Goal: Transaction & Acquisition: Purchase product/service

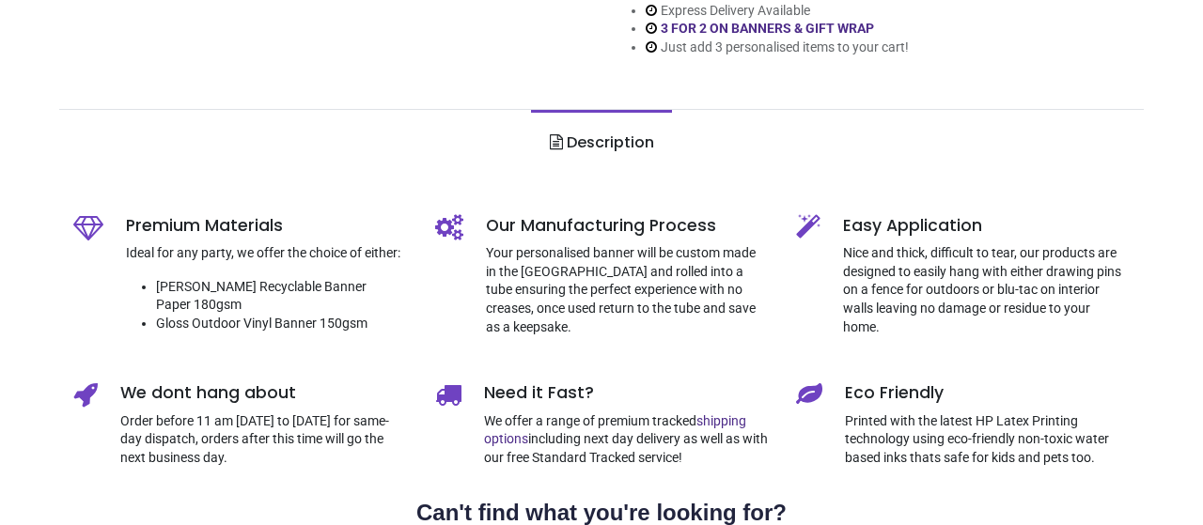
scroll to position [568, 0]
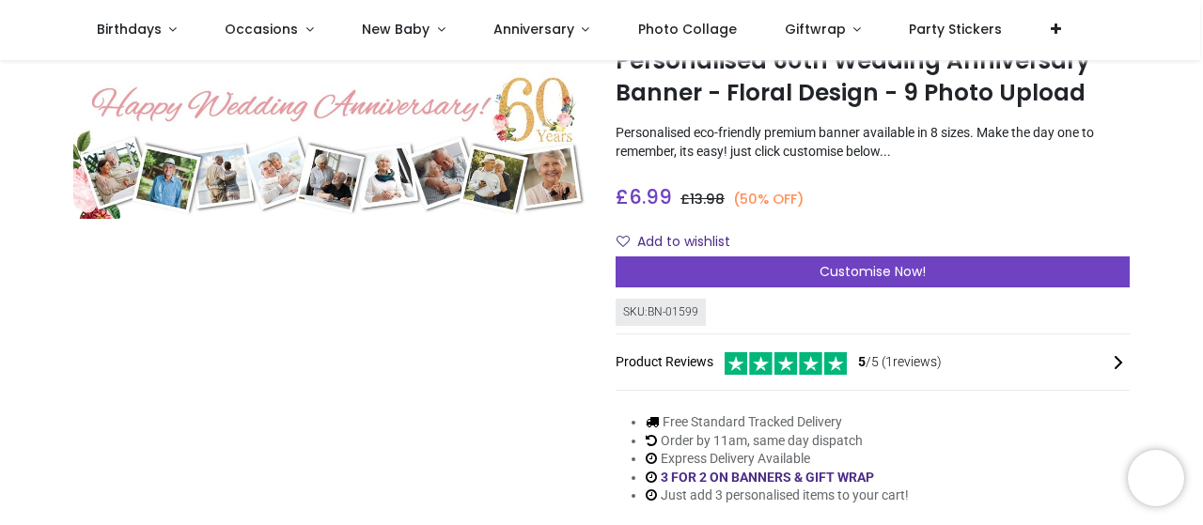
scroll to position [86, 0]
click at [358, 154] on img at bounding box center [330, 142] width 514 height 154
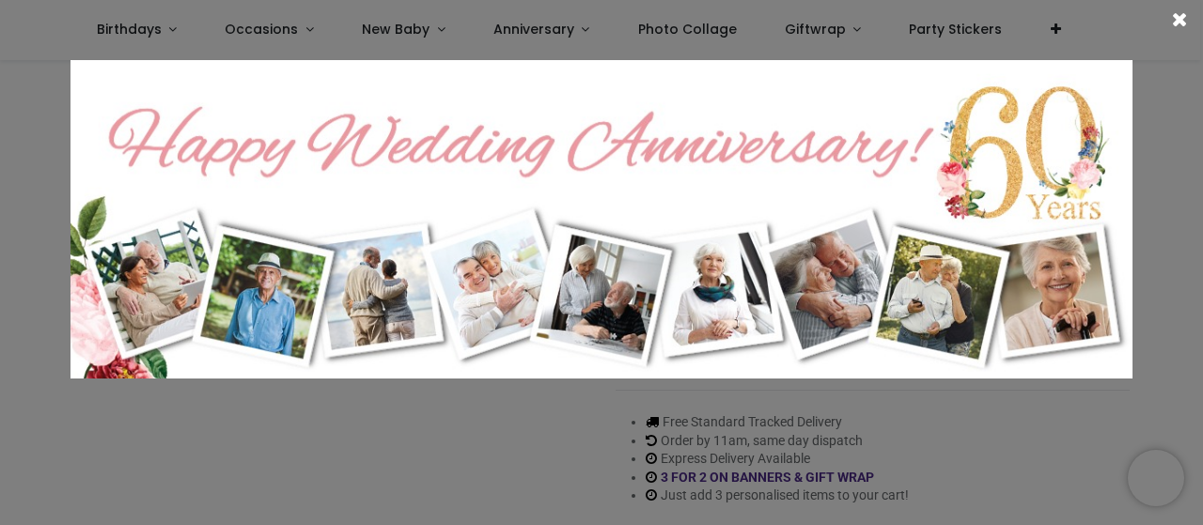
click at [1180, 24] on span at bounding box center [1180, 19] width 16 height 20
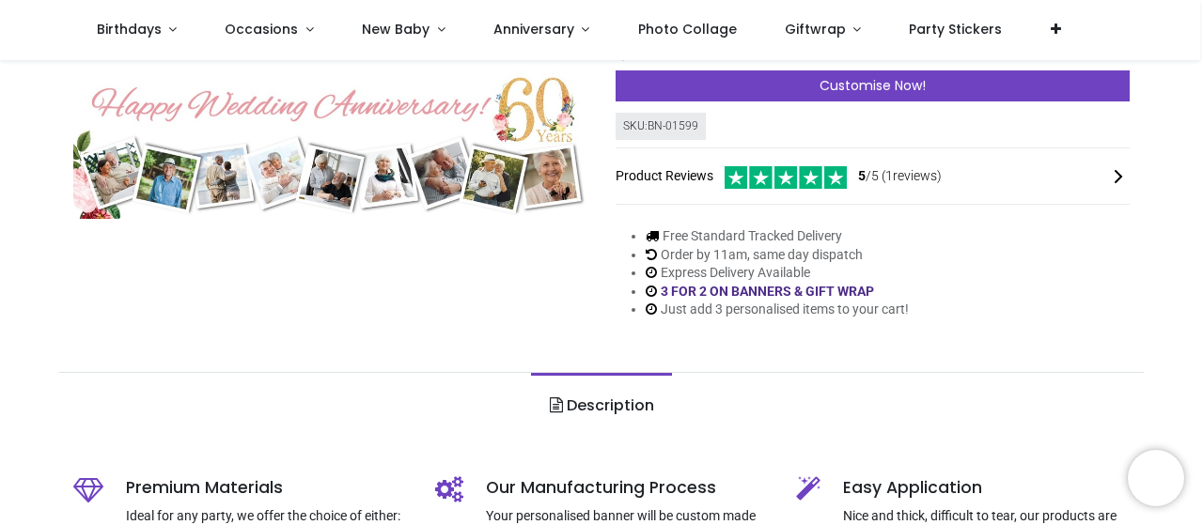
scroll to position [271, 0]
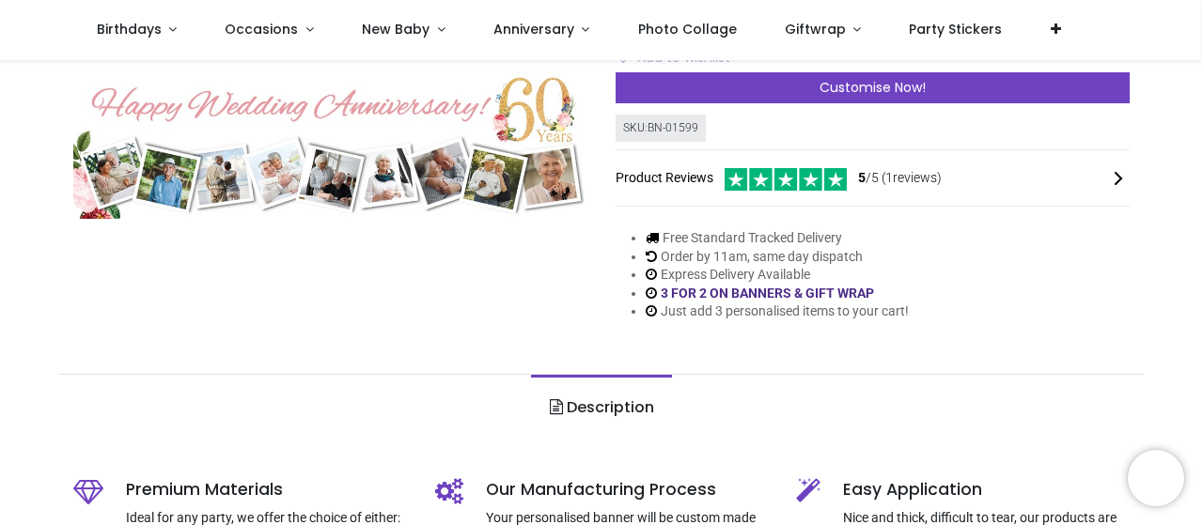
click at [355, 165] on img at bounding box center [330, 142] width 514 height 154
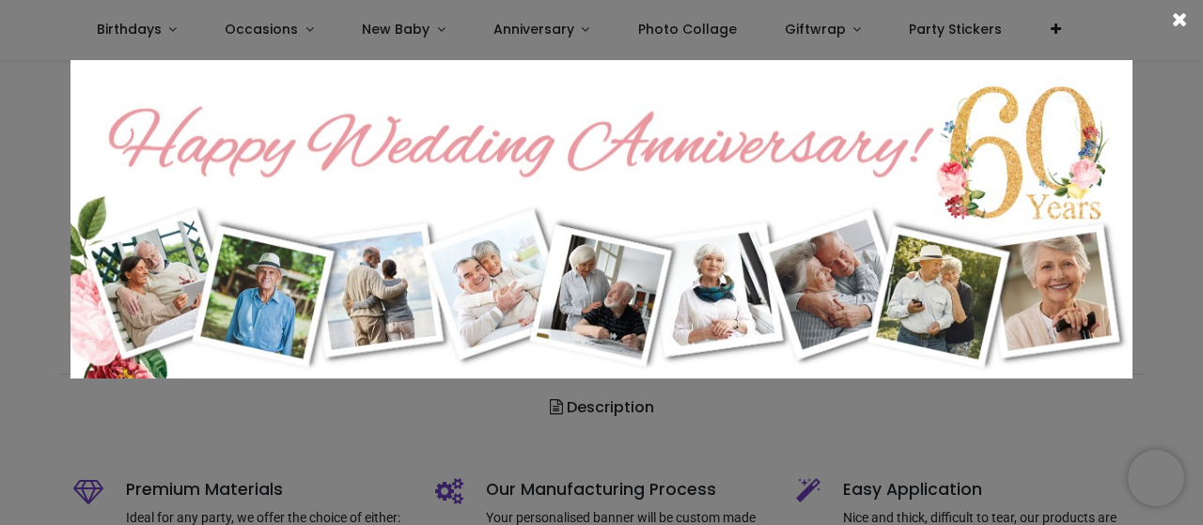
click at [498, 209] on img at bounding box center [601, 219] width 1062 height 319
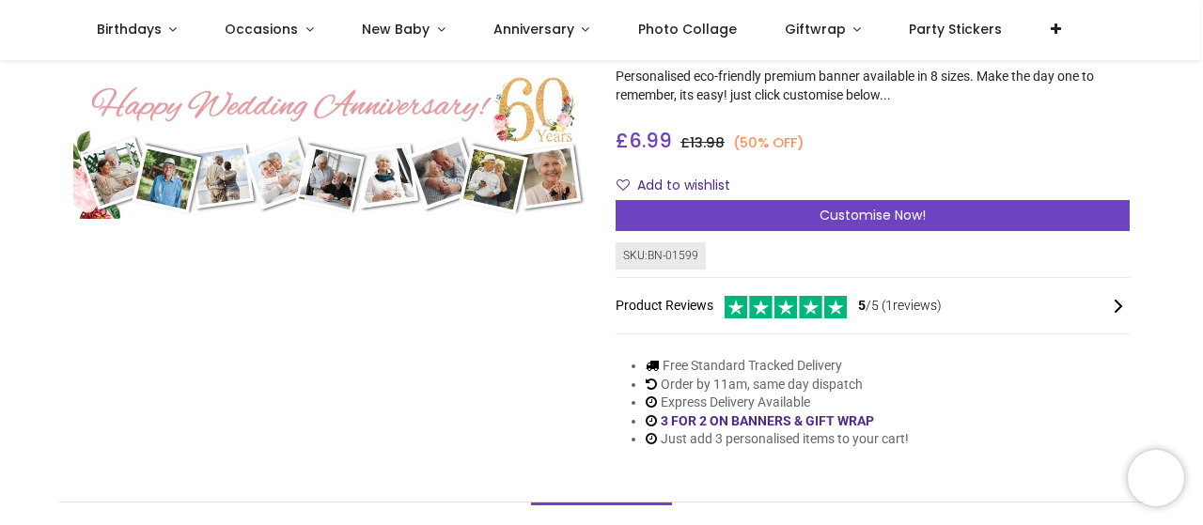
scroll to position [143, 0]
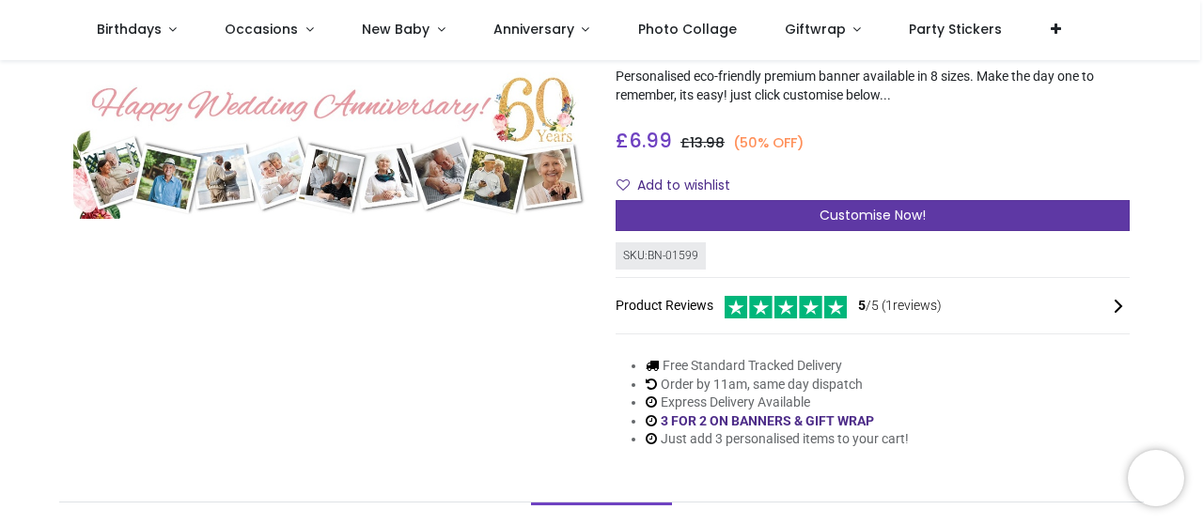
click at [849, 216] on span "Customise Now!" at bounding box center [872, 215] width 106 height 19
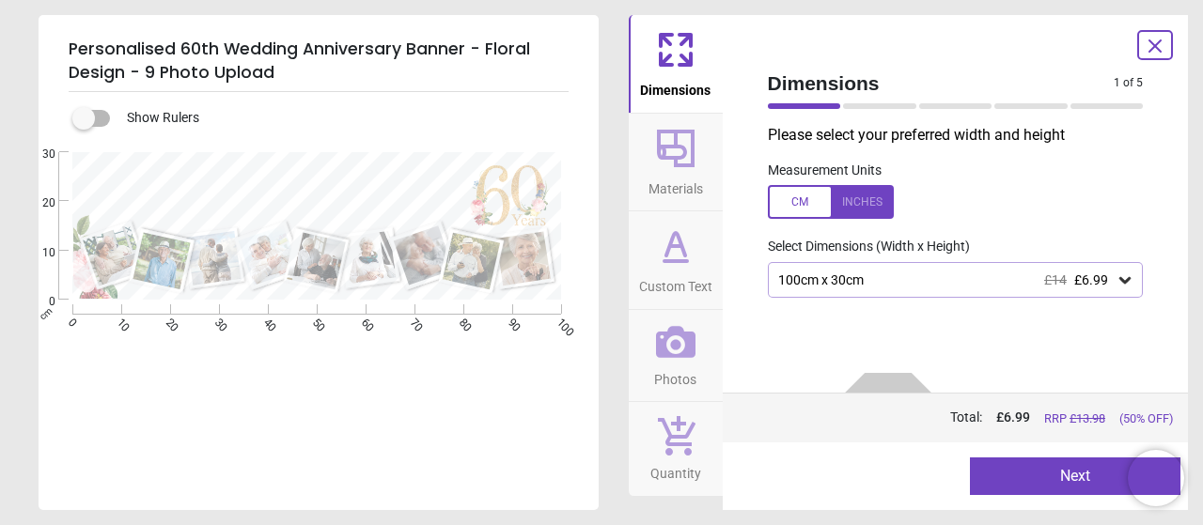
click at [673, 158] on icon at bounding box center [676, 149] width 38 height 38
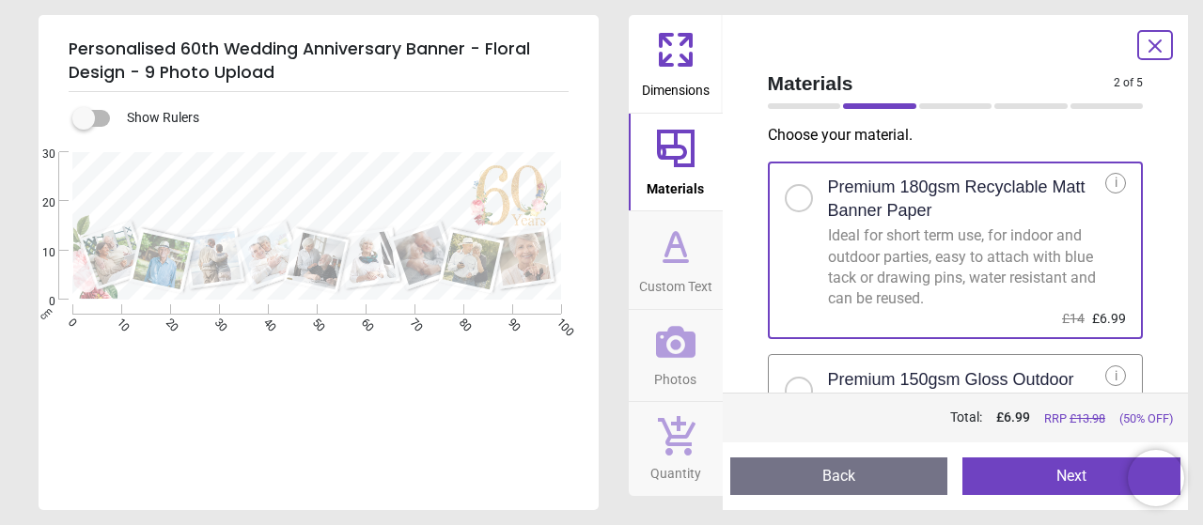
click at [1105, 182] on div "i" at bounding box center [1115, 183] width 21 height 21
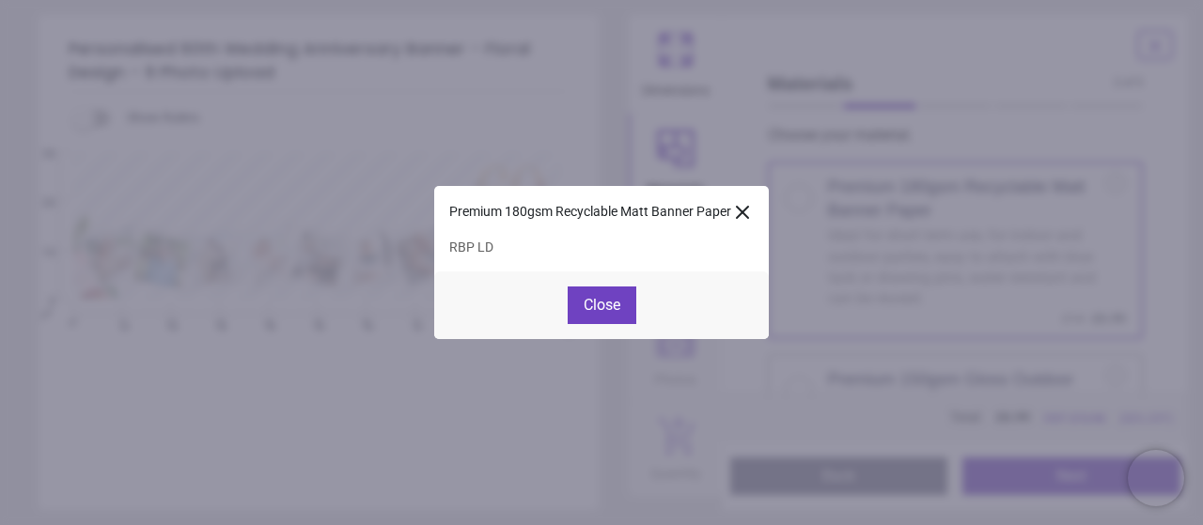
click at [744, 208] on icon at bounding box center [742, 212] width 11 height 11
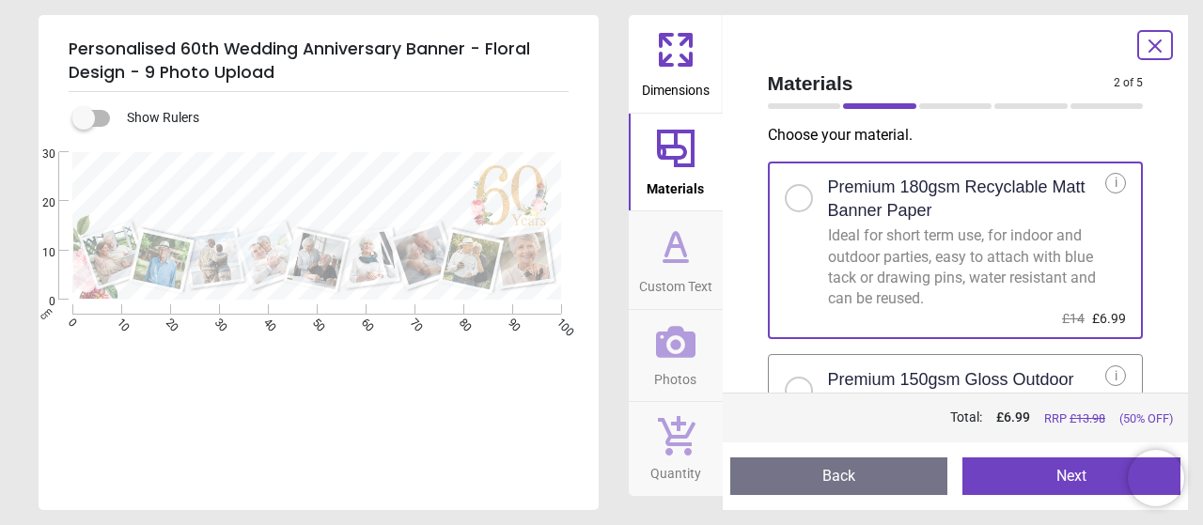
click at [669, 269] on span "Custom Text" at bounding box center [675, 283] width 73 height 28
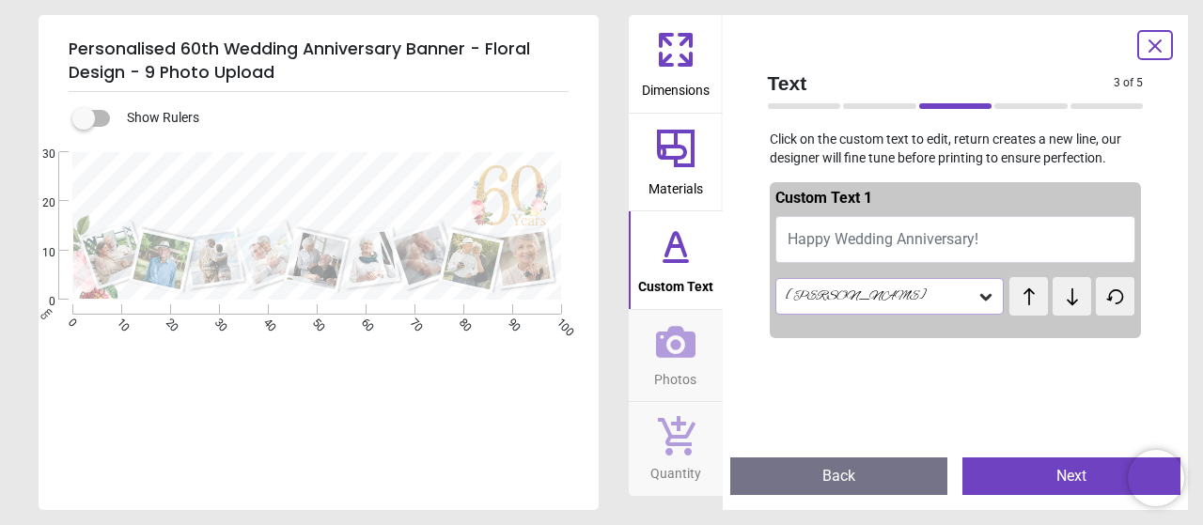
click at [681, 359] on icon at bounding box center [675, 341] width 39 height 39
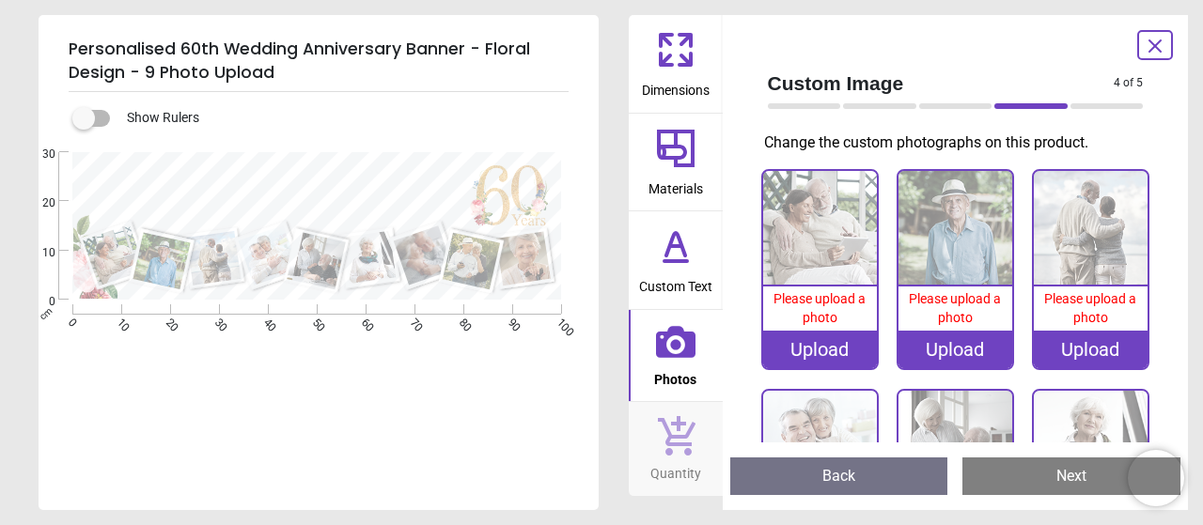
click at [810, 346] on div "Upload" at bounding box center [820, 350] width 114 height 38
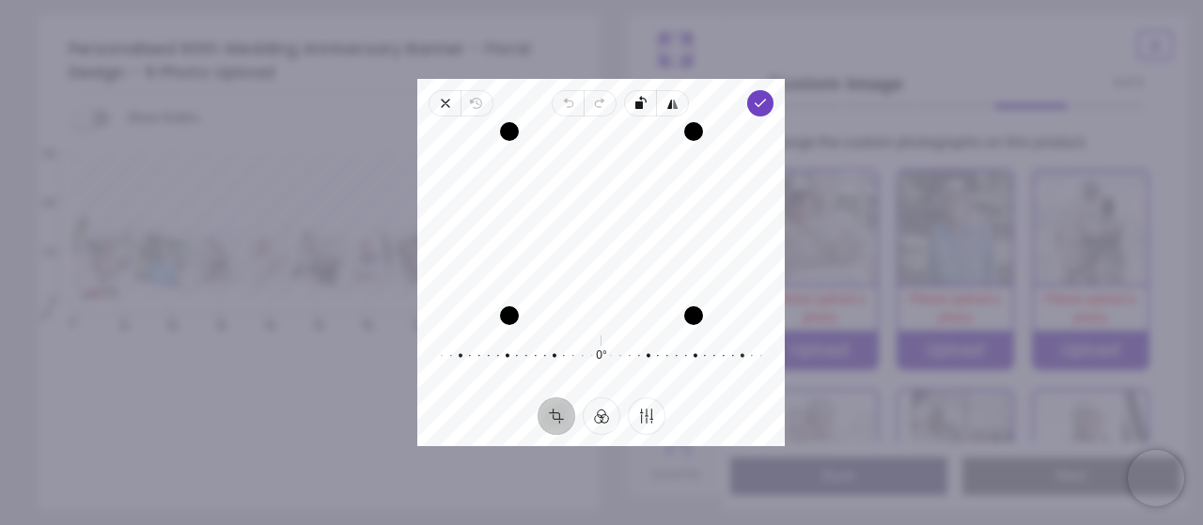
drag, startPoint x: 587, startPoint y: 210, endPoint x: 590, endPoint y: 264, distance: 54.6
click at [590, 264] on div "Recenter" at bounding box center [600, 223] width 337 height 183
click at [763, 101] on icon "button" at bounding box center [761, 103] width 15 height 15
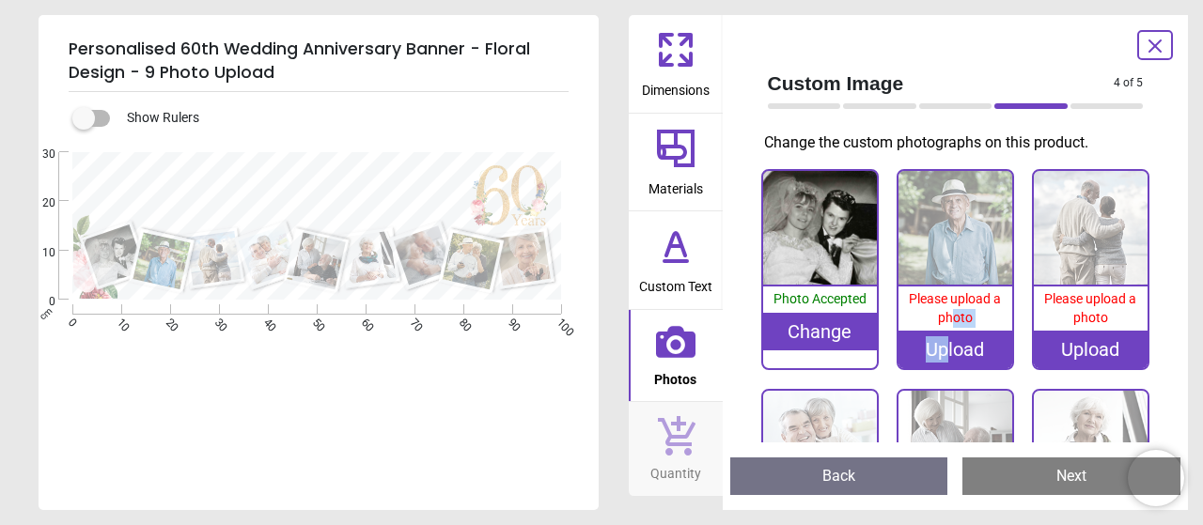
drag, startPoint x: 943, startPoint y: 340, endPoint x: 947, endPoint y: 358, distance: 18.2
click at [943, 349] on div "0% Please upload a photo Upload" at bounding box center [955, 269] width 114 height 197
click at [949, 347] on div "Upload" at bounding box center [955, 350] width 114 height 38
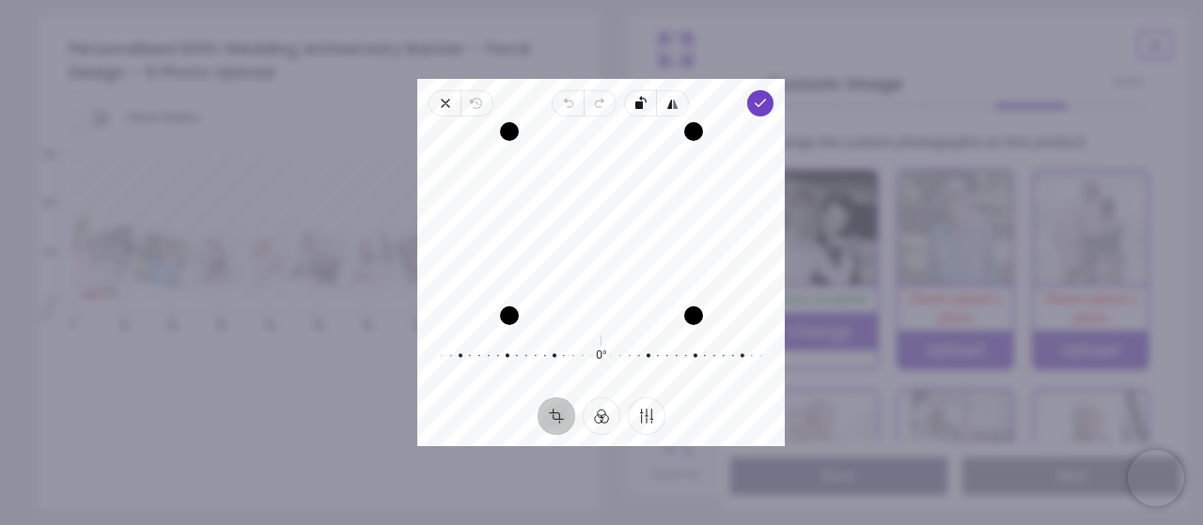
drag, startPoint x: 598, startPoint y: 230, endPoint x: 601, endPoint y: 243, distance: 13.7
click at [601, 243] on div "Recenter" at bounding box center [600, 223] width 337 height 183
click at [761, 104] on polyline "button" at bounding box center [760, 103] width 10 height 7
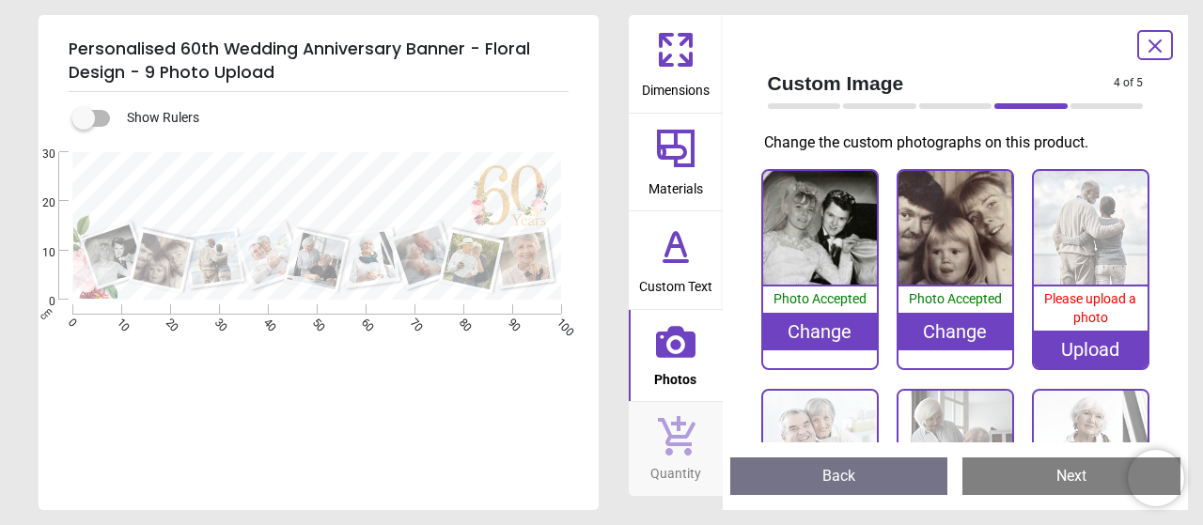
click at [1077, 341] on div "Upload" at bounding box center [1091, 350] width 114 height 38
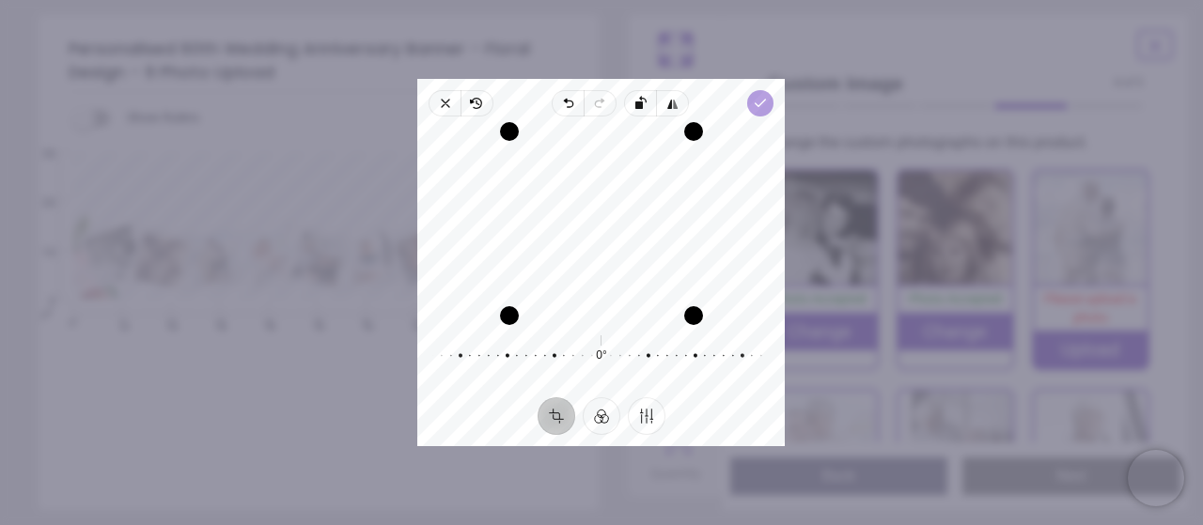
click at [764, 105] on icon "button" at bounding box center [761, 103] width 15 height 15
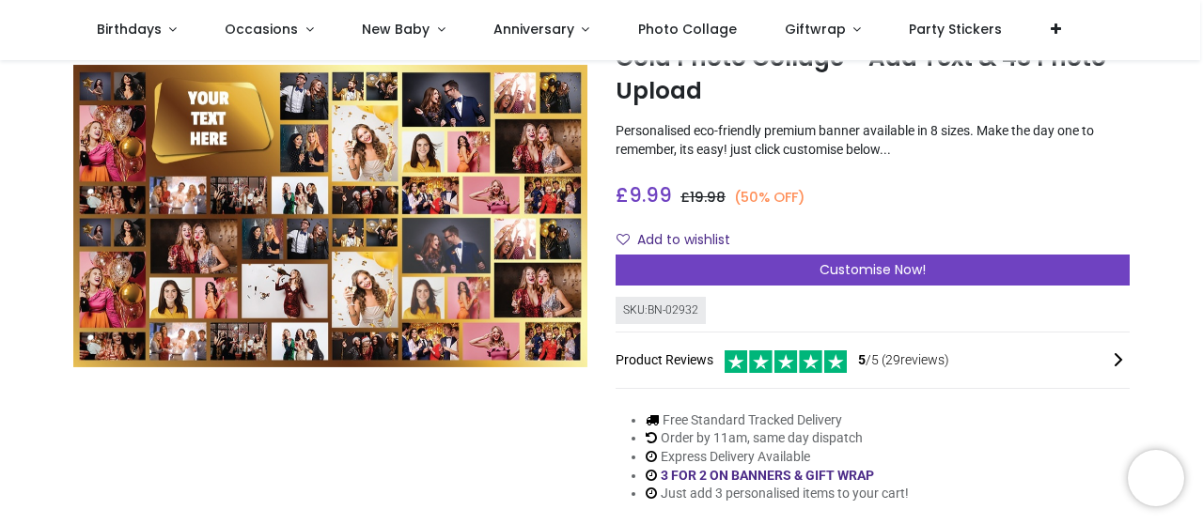
scroll to position [156, 0]
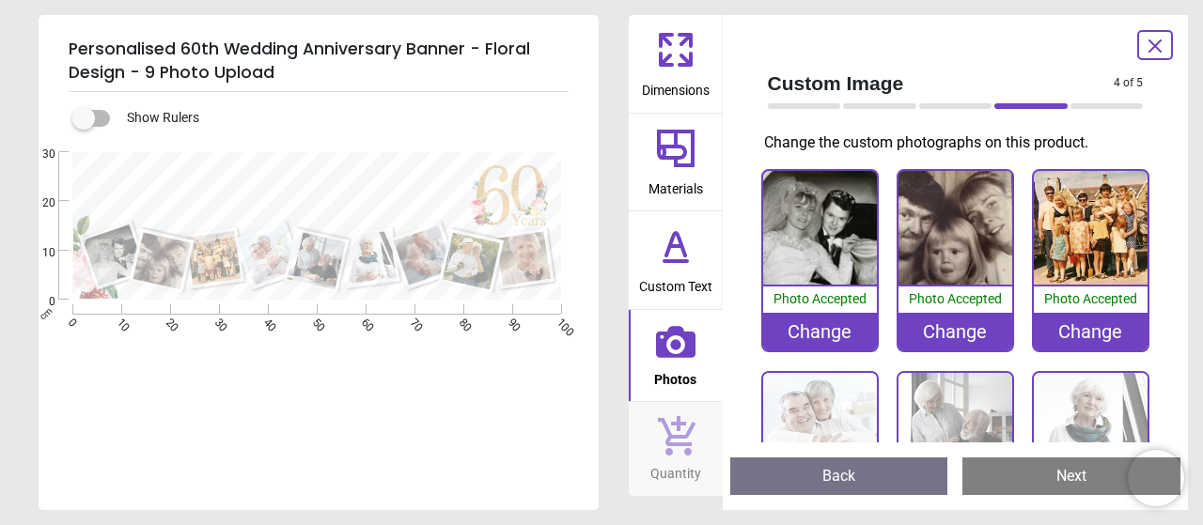
scroll to position [143, 0]
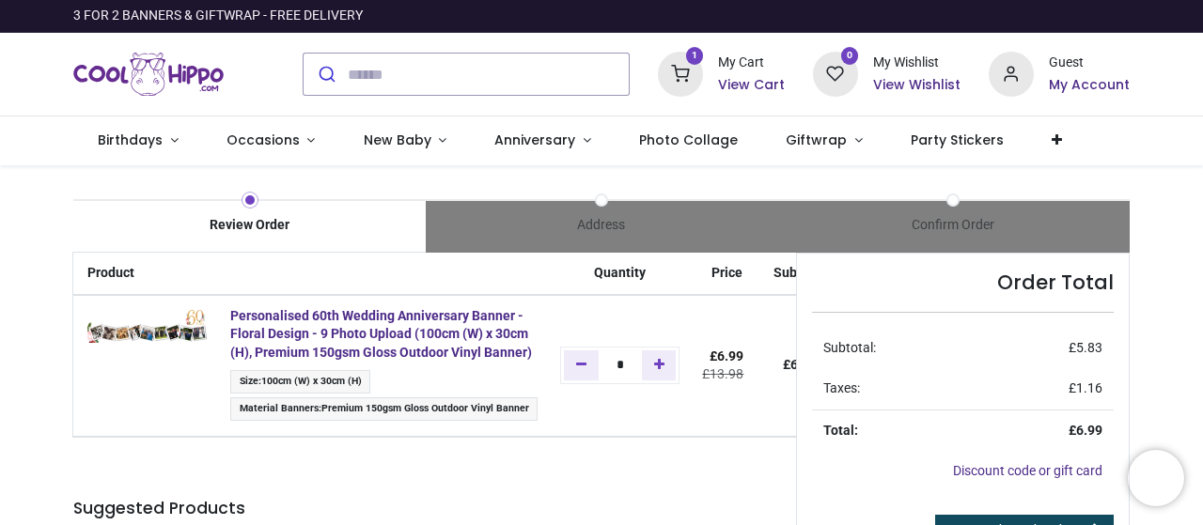
click at [261, 227] on div "Review Order" at bounding box center [248, 225] width 351 height 19
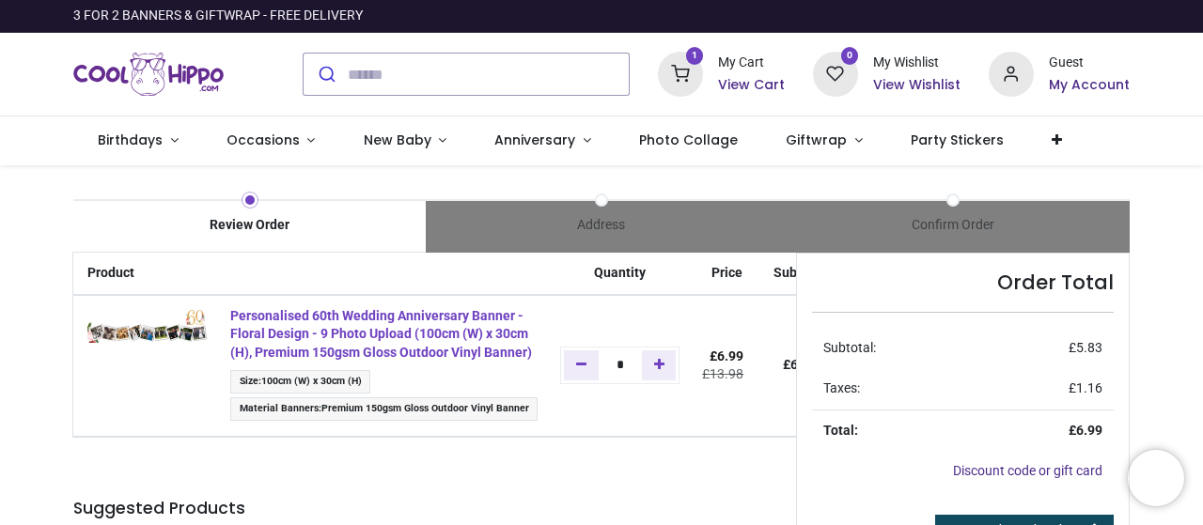
click at [311, 343] on strong "Personalised 60th Wedding Anniversary Banner - Floral Design - 9 Photo Upload (…" at bounding box center [381, 334] width 302 height 52
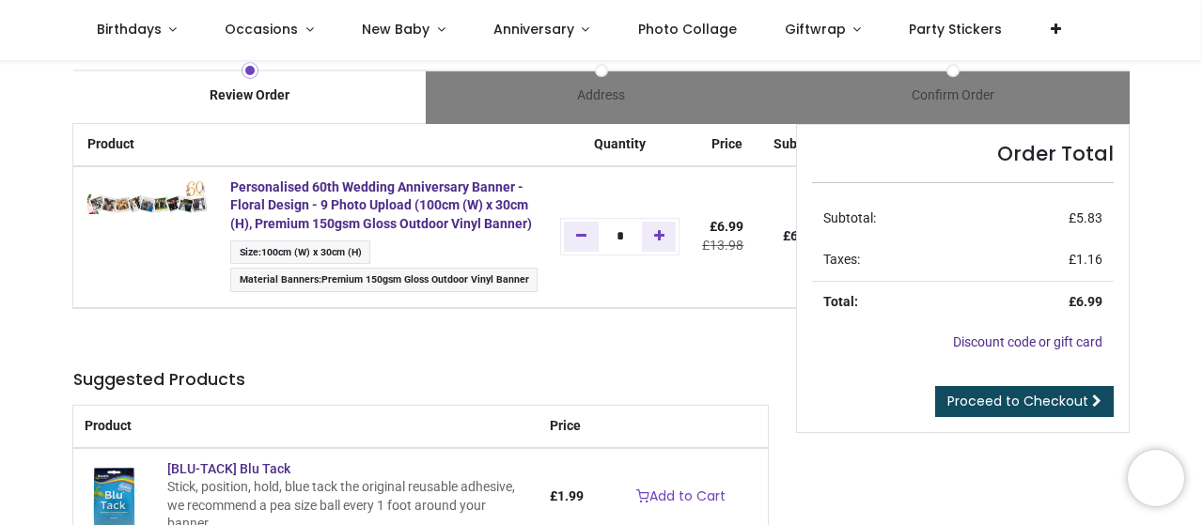
scroll to position [22, 0]
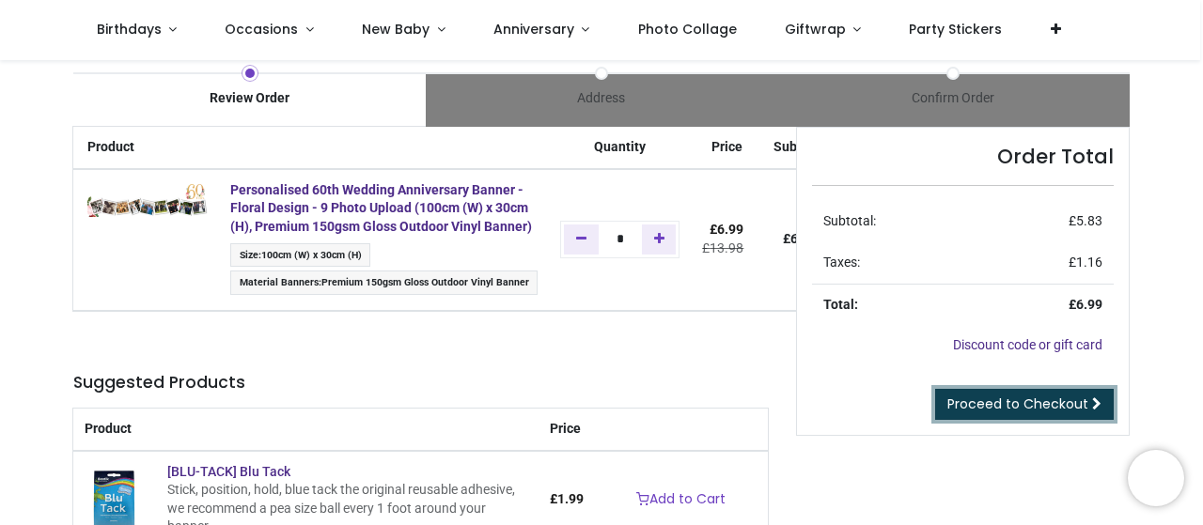
click at [1052, 396] on span "Proceed to Checkout" at bounding box center [1017, 404] width 141 height 19
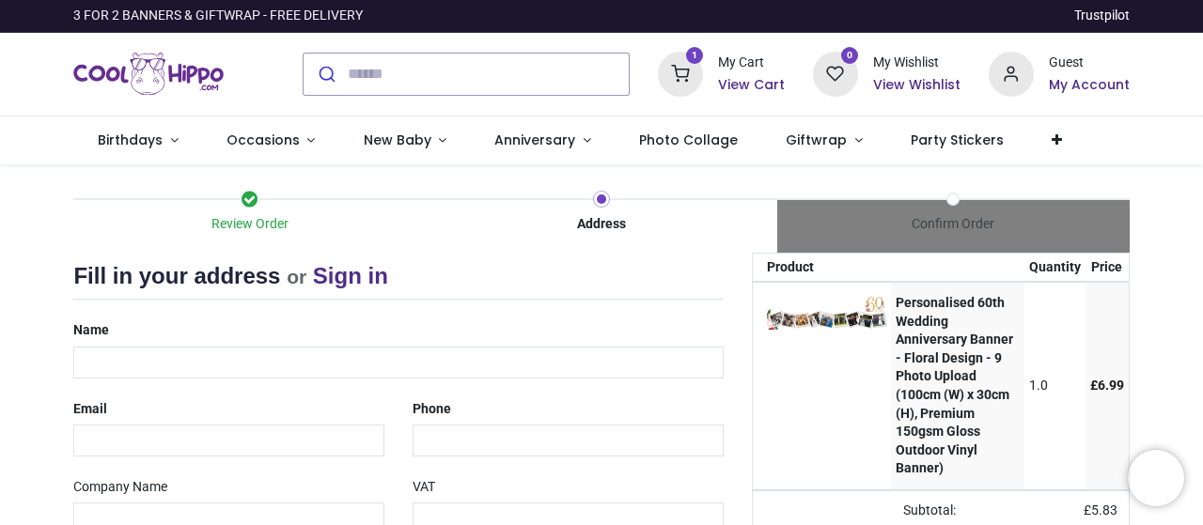
select select "***"
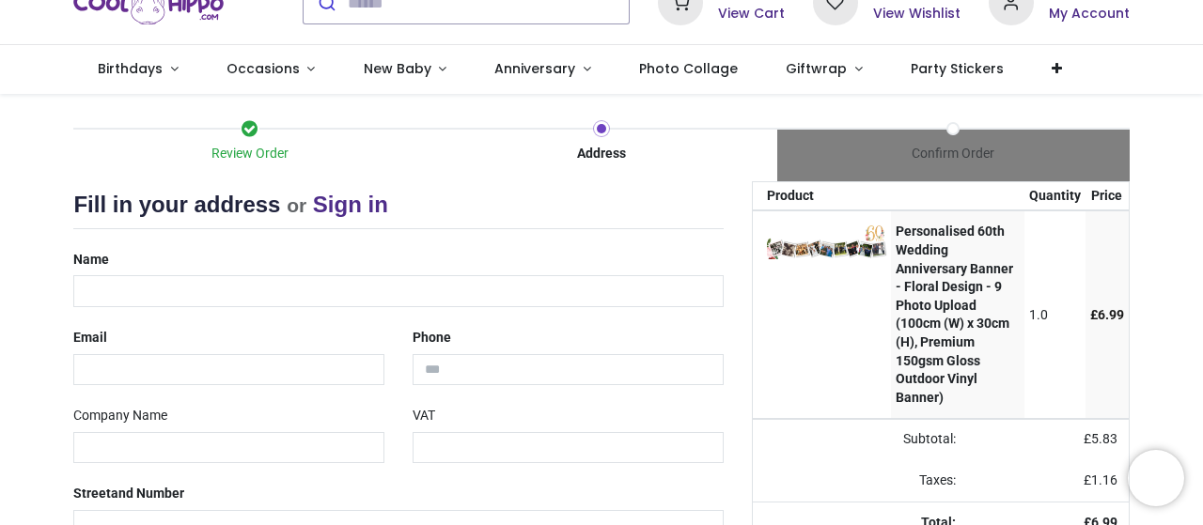
scroll to position [66, 0]
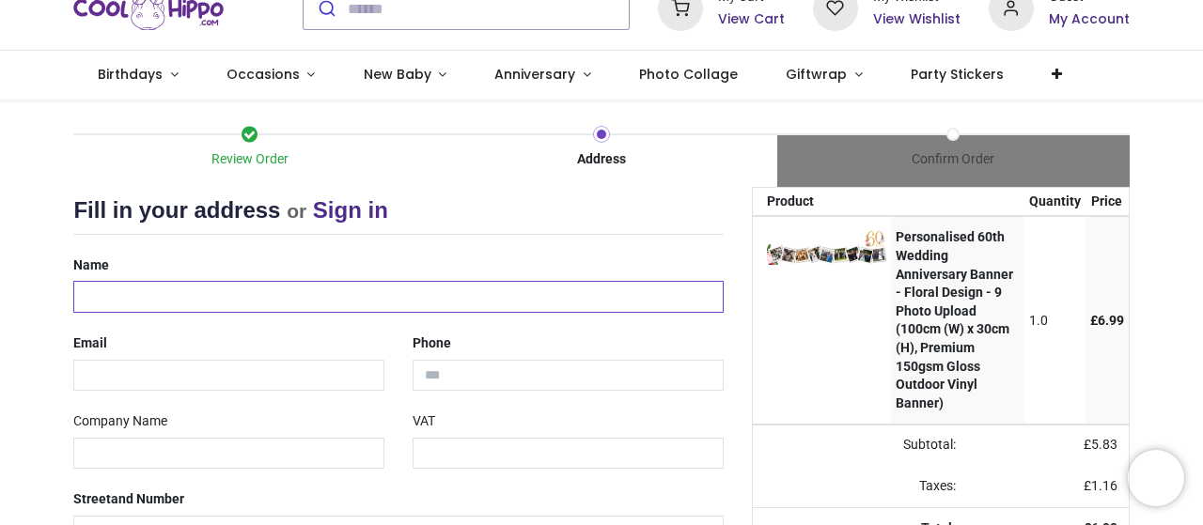
click at [198, 295] on input "text" at bounding box center [397, 297] width 649 height 32
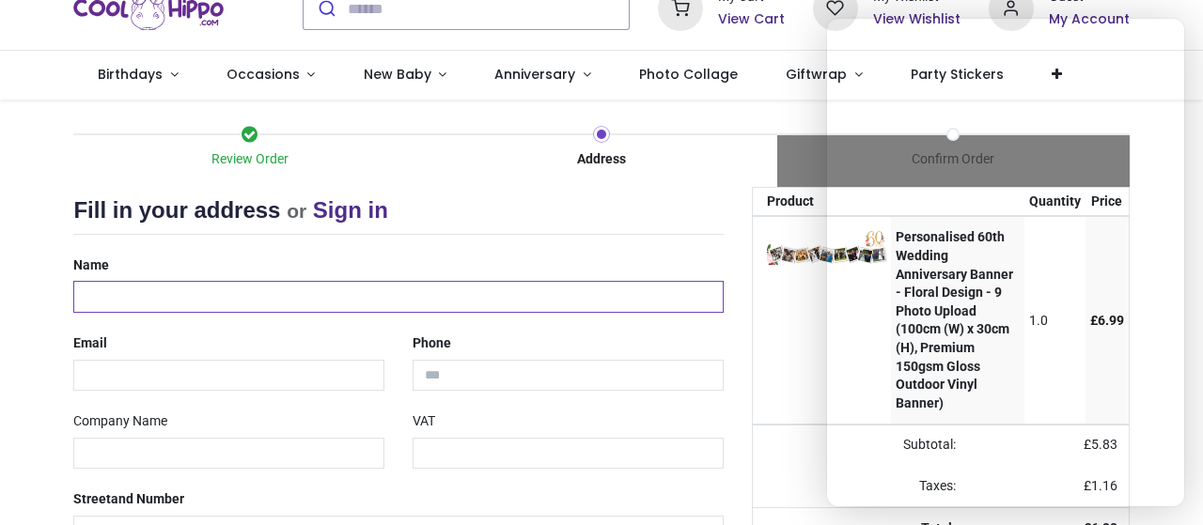
click at [207, 300] on input "text" at bounding box center [397, 297] width 649 height 32
type input "**********"
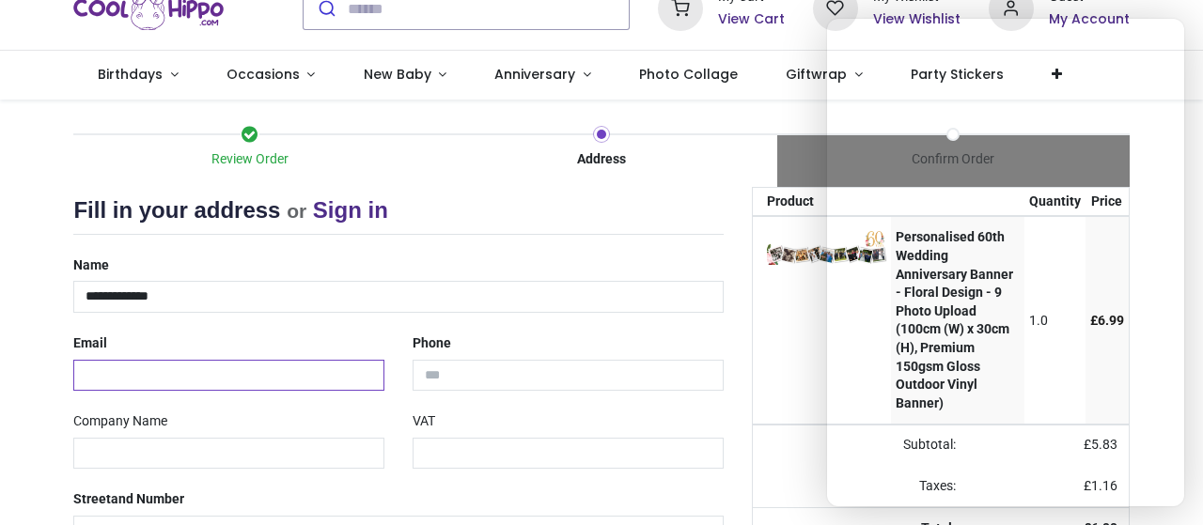
click at [87, 376] on input "email" at bounding box center [228, 376] width 311 height 32
type input "**********"
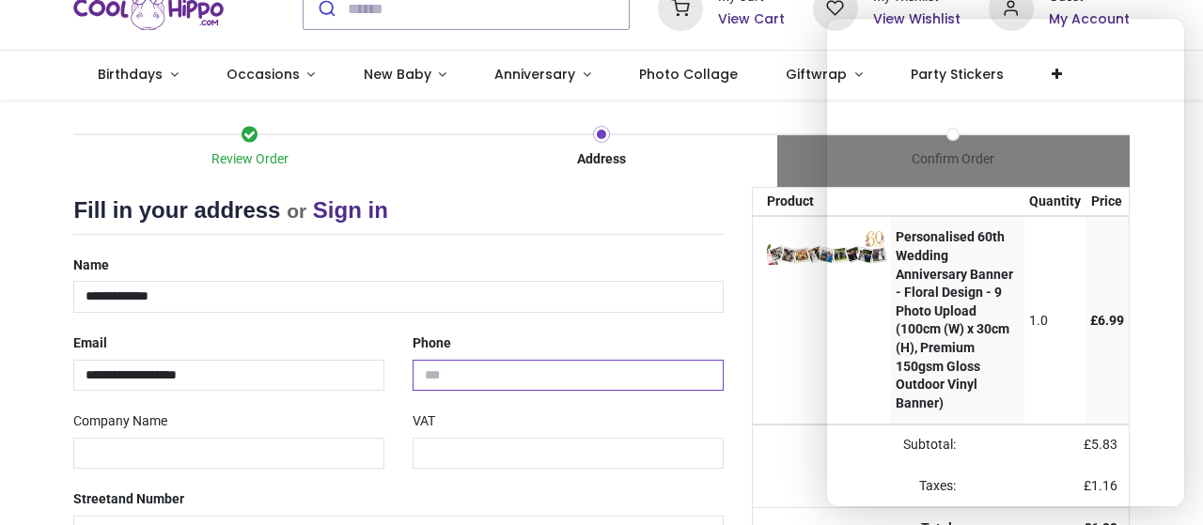
click at [545, 378] on input "tel" at bounding box center [567, 376] width 311 height 32
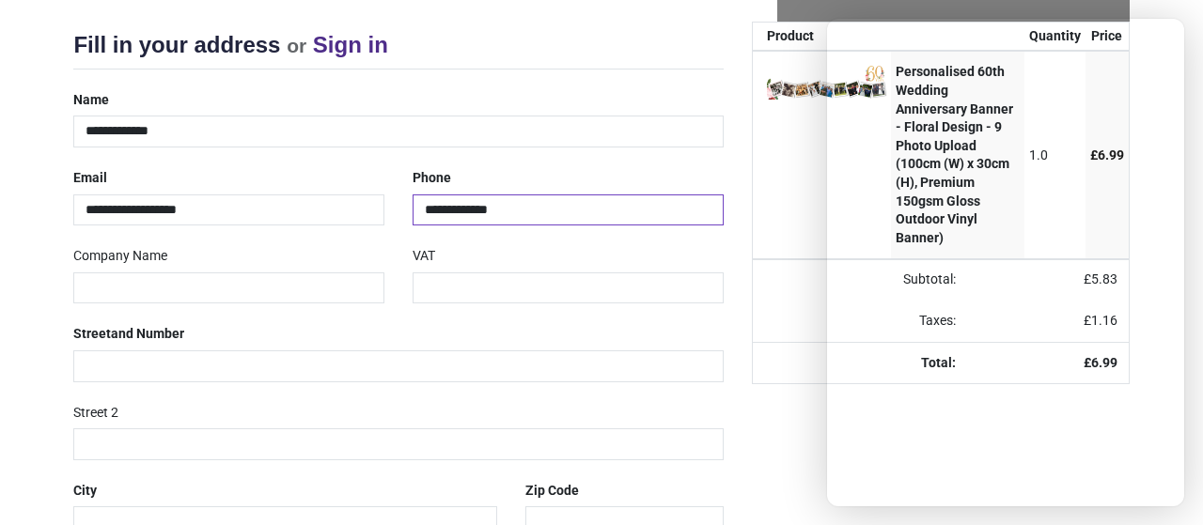
scroll to position [252, 0]
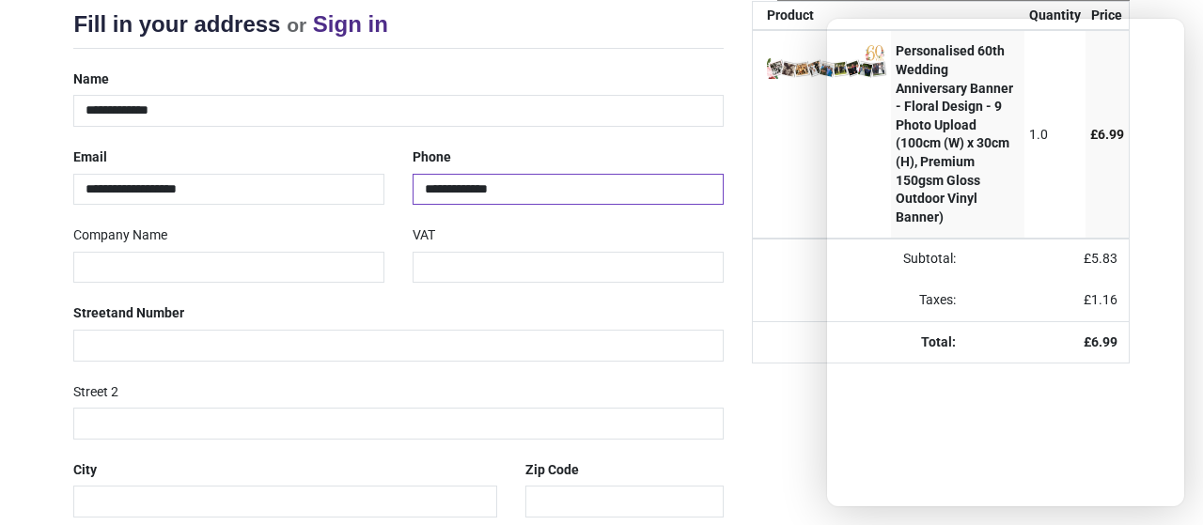
type input "**********"
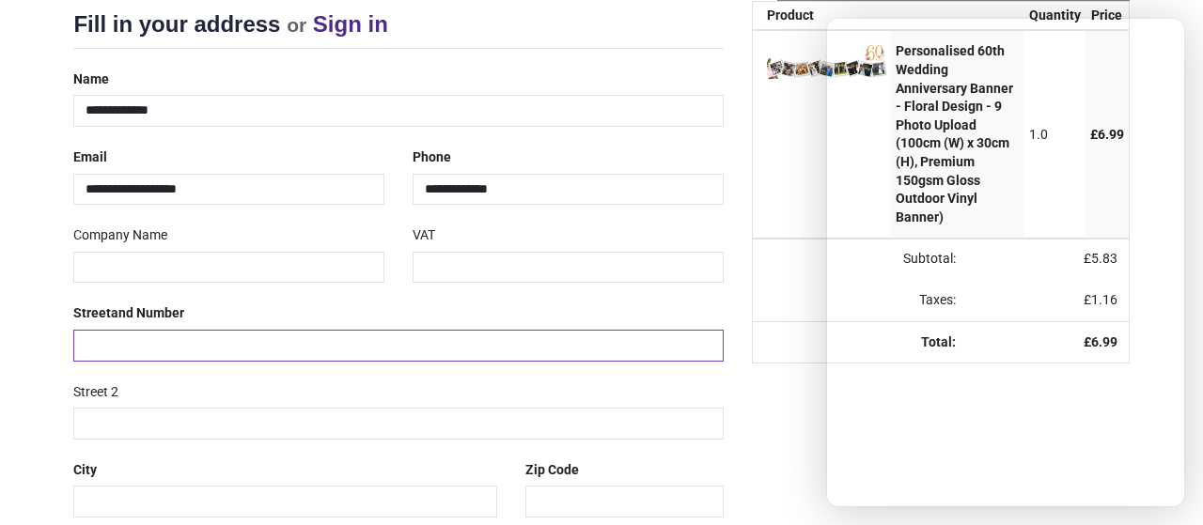
click at [259, 346] on input "text" at bounding box center [397, 346] width 649 height 32
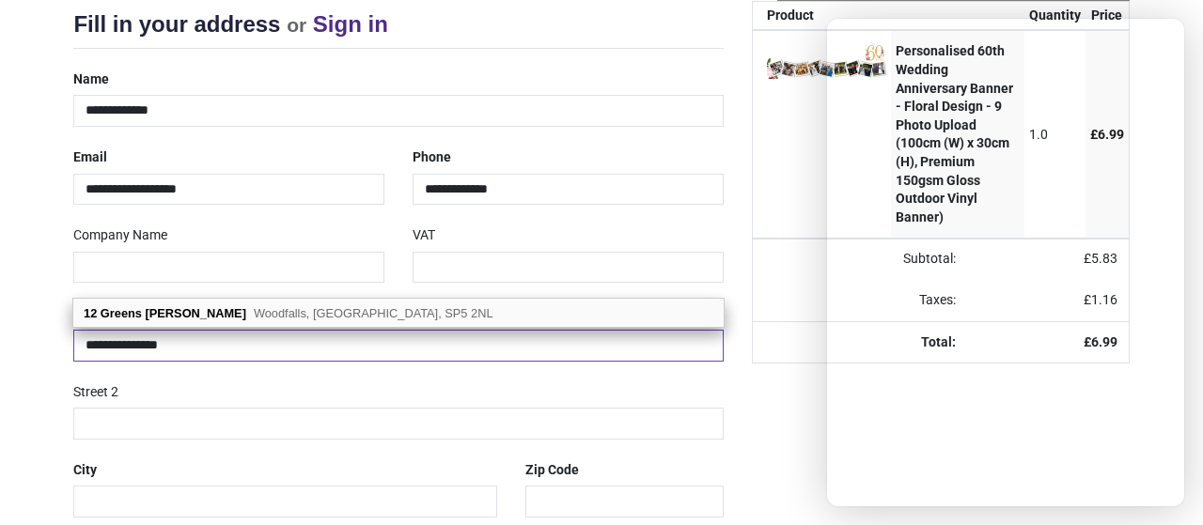
type input "**********"
click at [340, 490] on input "text" at bounding box center [285, 502] width 424 height 32
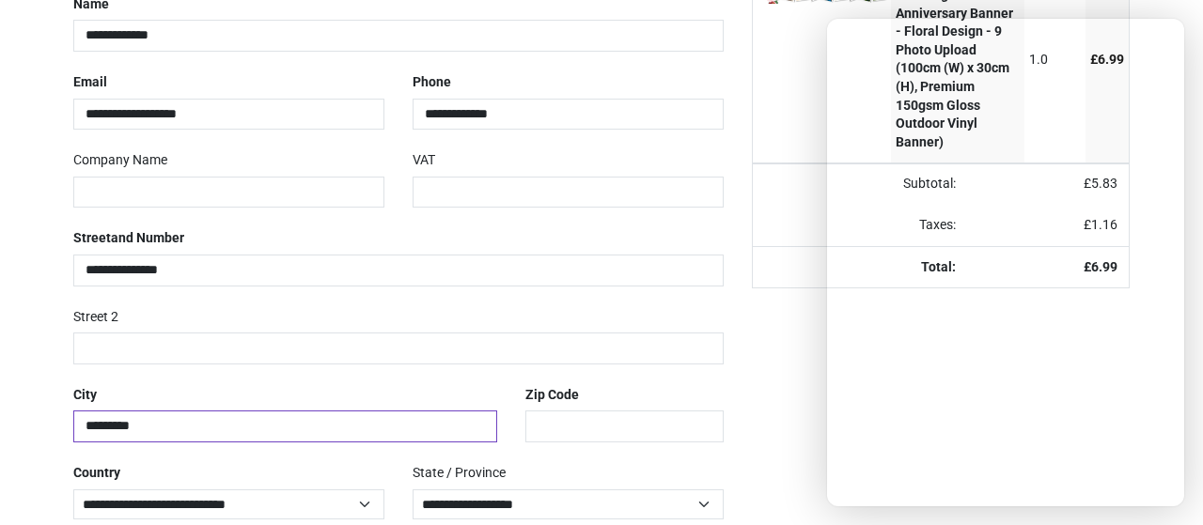
scroll to position [362, 0]
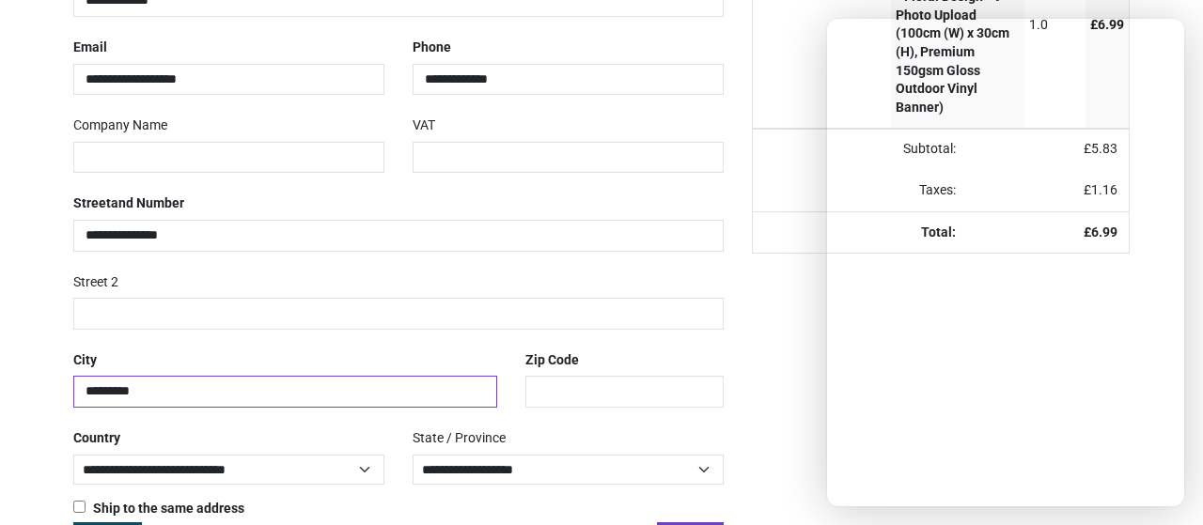
type input "*********"
click at [607, 391] on input "text" at bounding box center [623, 392] width 197 height 32
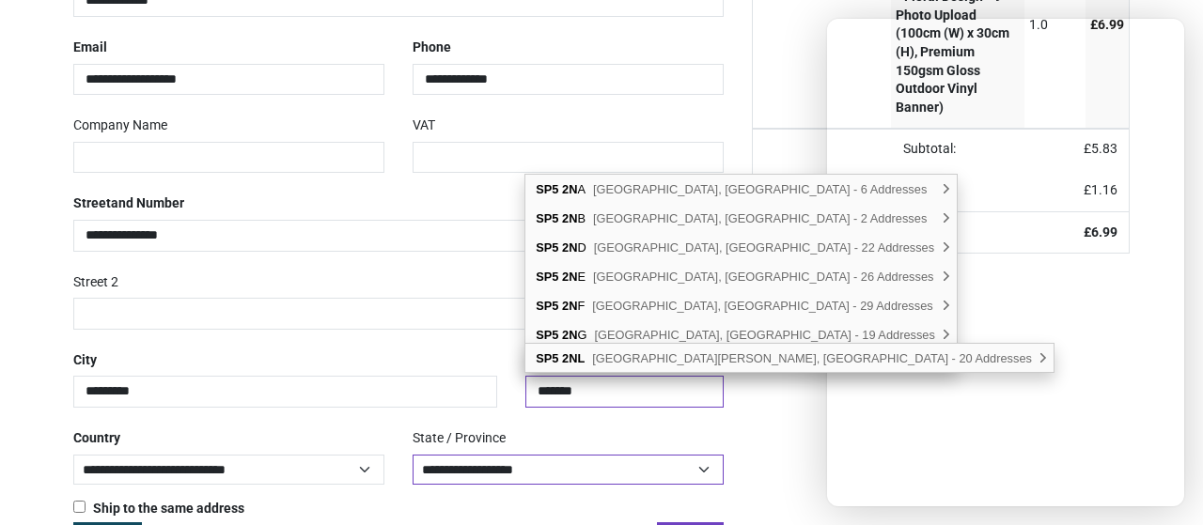
type input "*******"
click at [540, 471] on select "**********" at bounding box center [567, 470] width 311 height 31
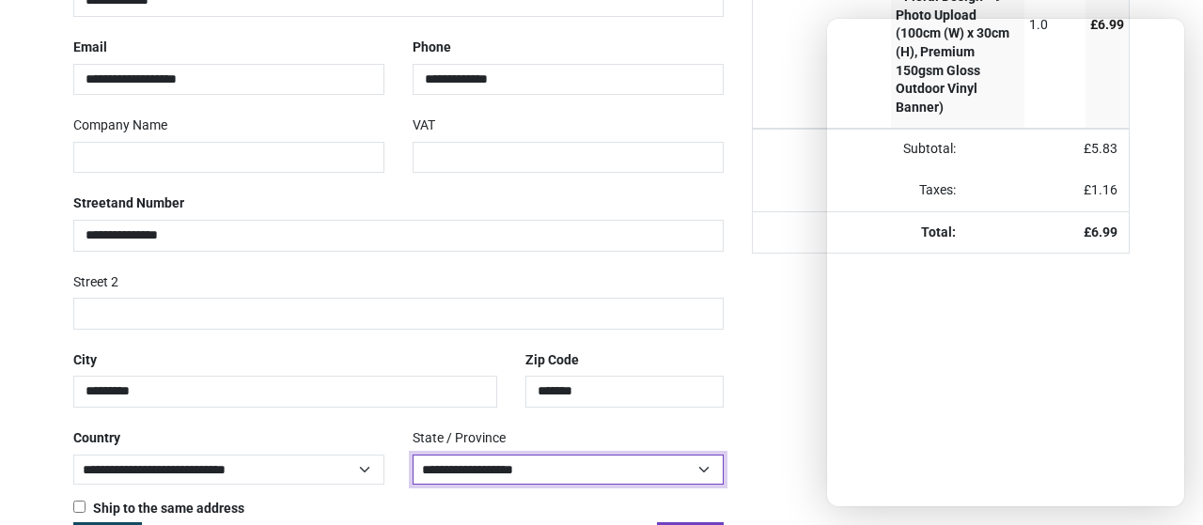
select select "***"
click at [412, 455] on select "**********" at bounding box center [567, 470] width 311 height 31
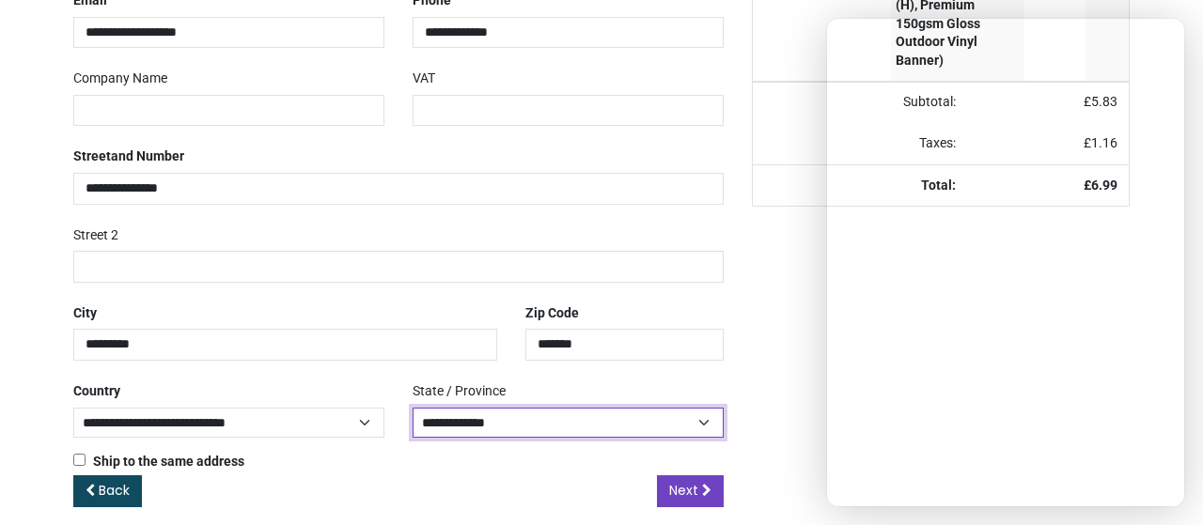
scroll to position [423, 0]
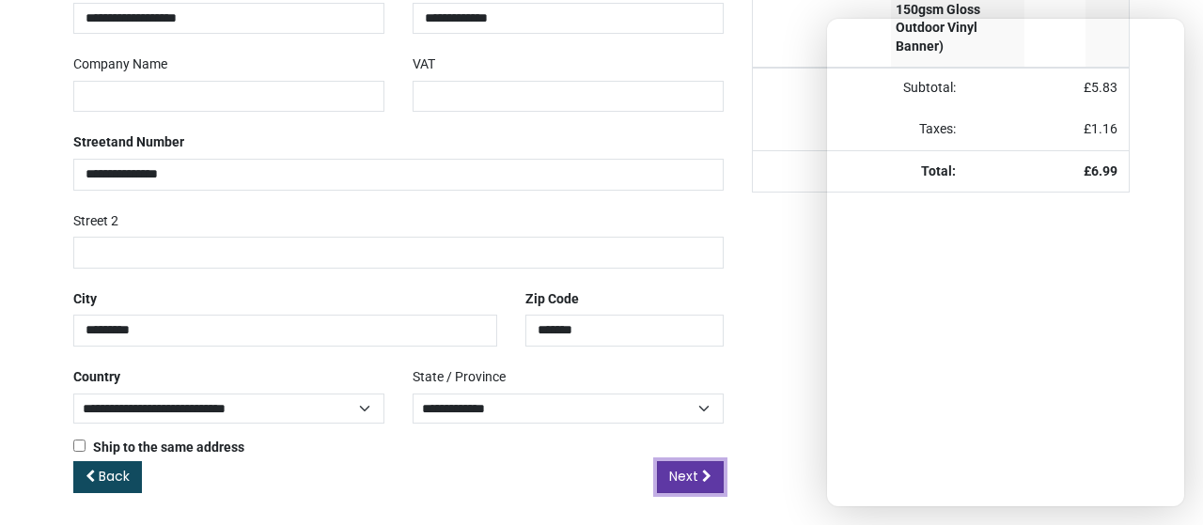
click at [692, 476] on span "Next" at bounding box center [683, 476] width 29 height 19
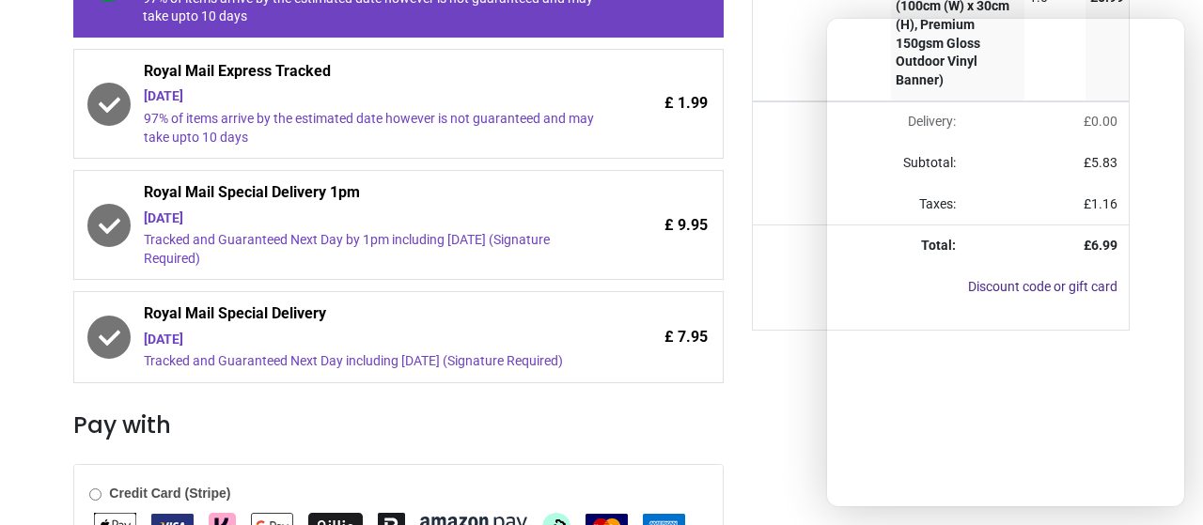
scroll to position [397, 0]
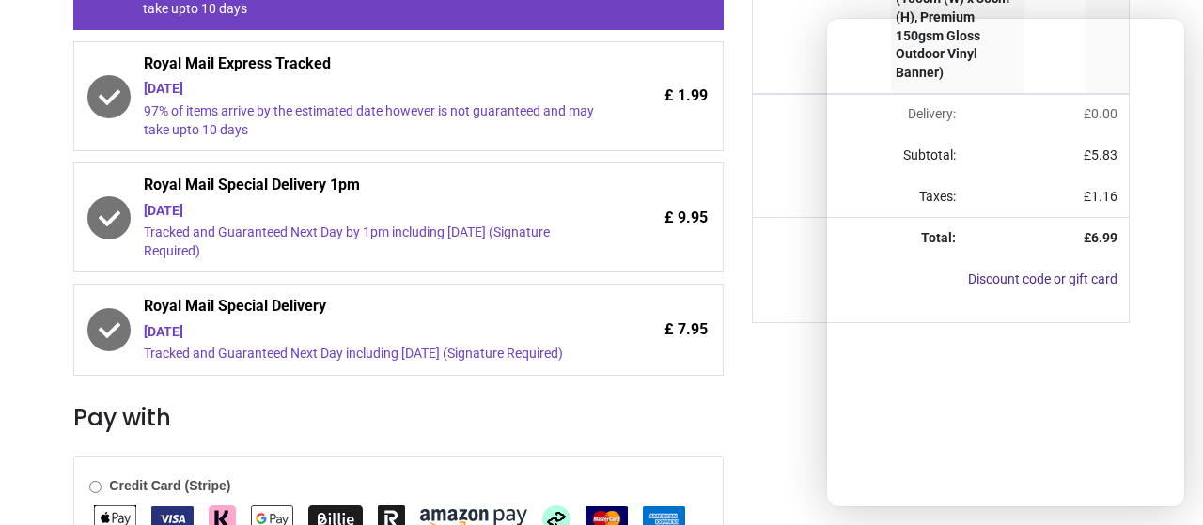
click at [304, 107] on div "97% of items arrive by the estimated date however is not guaranteed and may tak…" at bounding box center [369, 120] width 450 height 37
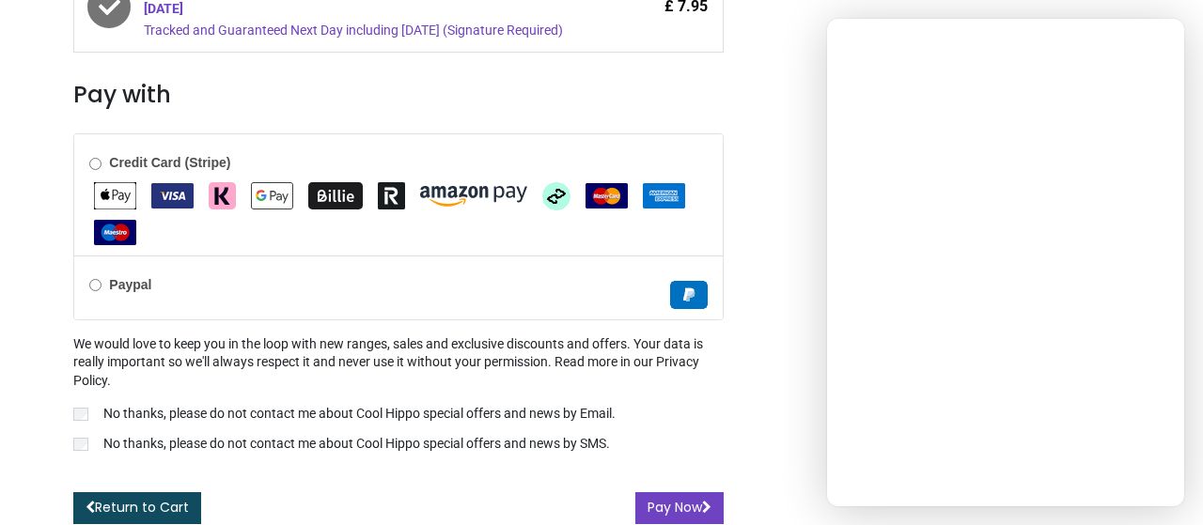
scroll to position [721, 0]
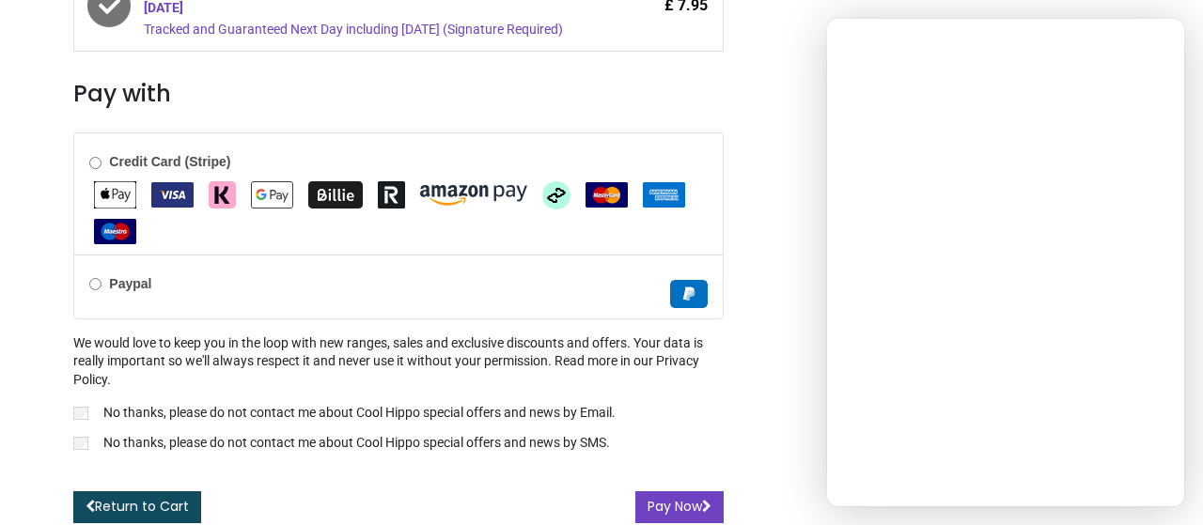
click at [171, 196] on img "VISA" at bounding box center [172, 194] width 42 height 25
click at [675, 507] on button "Pay Now" at bounding box center [679, 507] width 88 height 32
